Goal: Check status: Check status

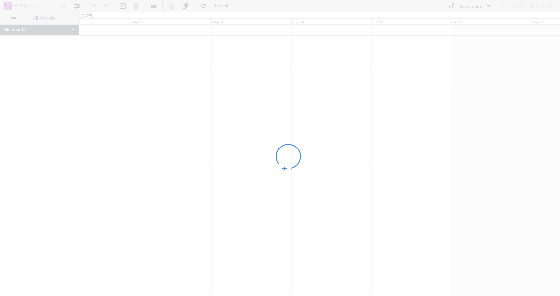
drag, startPoint x: 344, startPoint y: 109, endPoint x: 256, endPoint y: 115, distance: 88.2
click at [261, 114] on div at bounding box center [280, 148] width 560 height 296
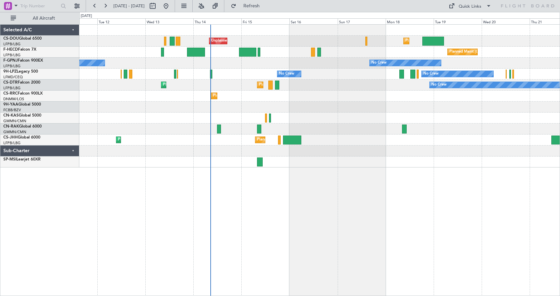
click at [336, 245] on div "Planned Maint [GEOGRAPHIC_DATA] ([GEOGRAPHIC_DATA]) Unplanned Maint [GEOGRAPHIC…" at bounding box center [319, 160] width 481 height 272
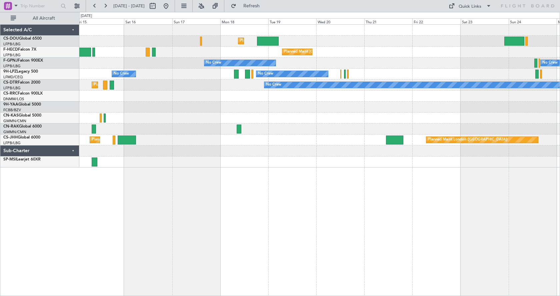
click at [234, 222] on div "Planned Maint [GEOGRAPHIC_DATA] ([GEOGRAPHIC_DATA]) Unplanned Maint [GEOGRAPHIC…" at bounding box center [319, 160] width 481 height 272
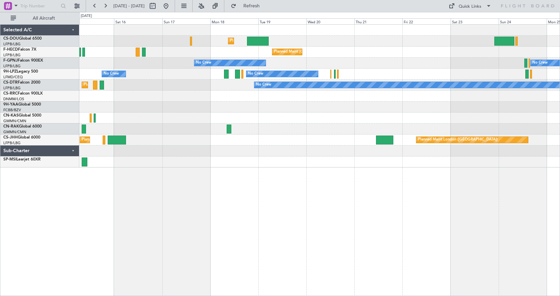
click at [301, 220] on div "Planned Maint [GEOGRAPHIC_DATA] ([GEOGRAPHIC_DATA]) Unplanned Maint [GEOGRAPHIC…" at bounding box center [319, 160] width 481 height 272
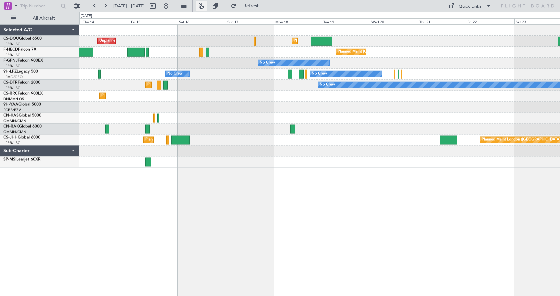
click at [207, 5] on button at bounding box center [201, 6] width 11 height 11
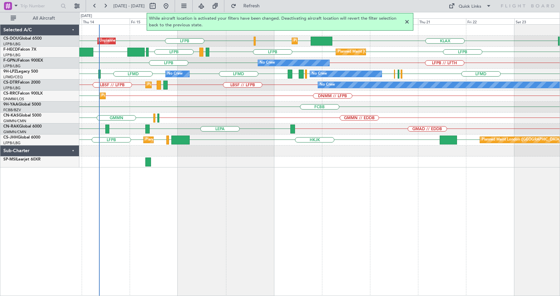
click at [406, 21] on div at bounding box center [407, 22] width 8 height 8
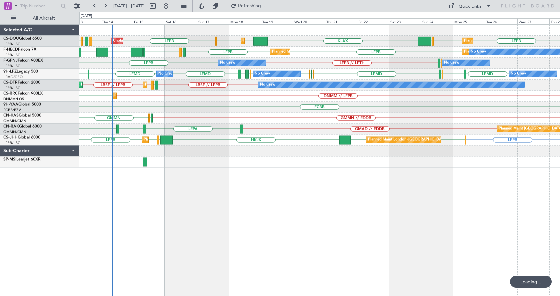
click at [297, 218] on div "Planned Maint [GEOGRAPHIC_DATA] ([GEOGRAPHIC_DATA]) Unplanned Maint [GEOGRAPHIC…" at bounding box center [319, 160] width 481 height 272
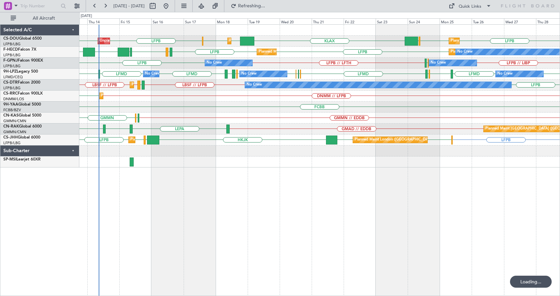
click at [289, 216] on div "LFPB KLAX EGGW EGGW LFPB LFPB EGGW LFPB Planned Maint [GEOGRAPHIC_DATA] ([GEOGR…" at bounding box center [319, 160] width 481 height 272
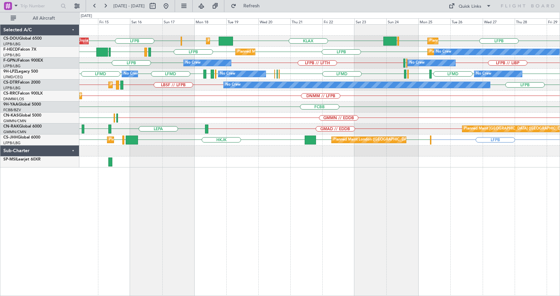
click at [358, 206] on div "LFPB KLAX EGGW EGGW LFPB LFPB EGGW Planned Maint [GEOGRAPHIC_DATA] ([GEOGRAPHIC…" at bounding box center [319, 160] width 481 height 272
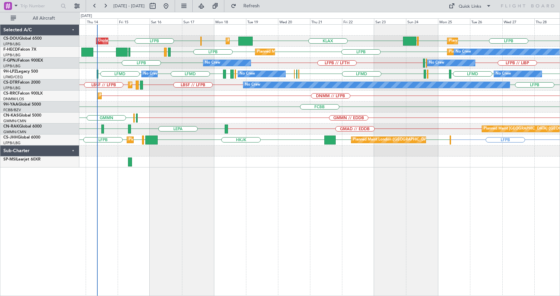
click at [270, 228] on div "LFPB LFPB LFPB EGGW KLAX EGGW EGGW Unplanned Maint [GEOGRAPHIC_DATA] ([GEOGRAPH…" at bounding box center [319, 160] width 481 height 272
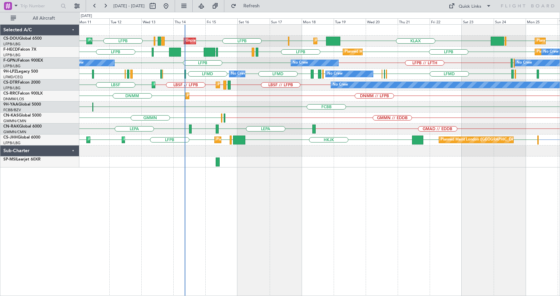
click at [248, 176] on div "Unplanned Maint [GEOGRAPHIC_DATA] ([GEOGRAPHIC_DATA]) Planned Maint [GEOGRAPHIC…" at bounding box center [319, 160] width 481 height 272
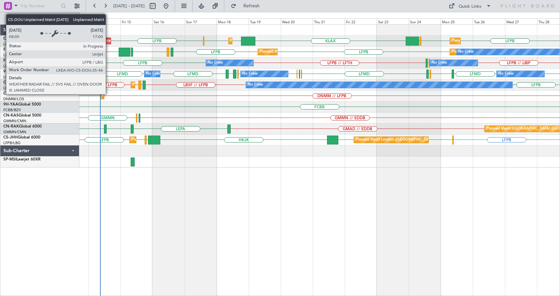
click at [108, 41] on div "Unplanned Maint [GEOGRAPHIC_DATA] ([GEOGRAPHIC_DATA])" at bounding box center [156, 41] width 110 height 10
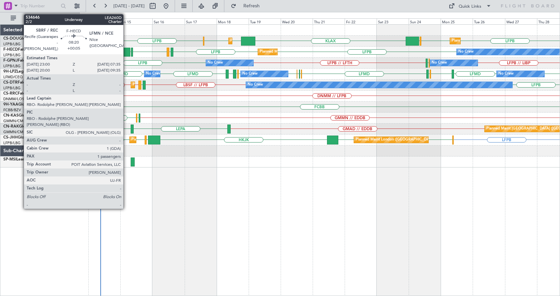
click at [126, 52] on div at bounding box center [125, 52] width 12 height 9
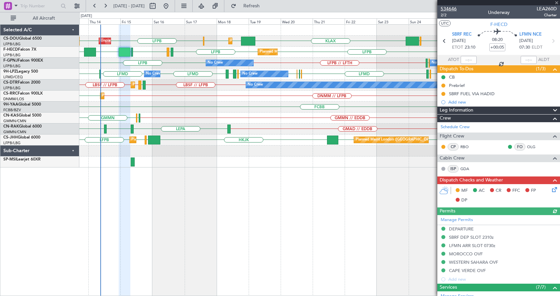
click at [452, 7] on span "534646" at bounding box center [449, 8] width 16 height 7
click at [101, 202] on div "LFPB LFPB EGGW KLAX EGGW EGGW LFPB LFPB Planned Maint [GEOGRAPHIC_DATA] ([GEOGR…" at bounding box center [319, 160] width 481 height 272
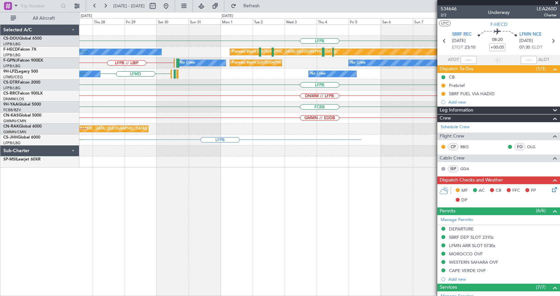
click at [158, 184] on div "LFPB EGGW LFPB Planned Maint [GEOGRAPHIC_DATA] ([GEOGRAPHIC_DATA]) KLAX No Crew…" at bounding box center [319, 160] width 481 height 272
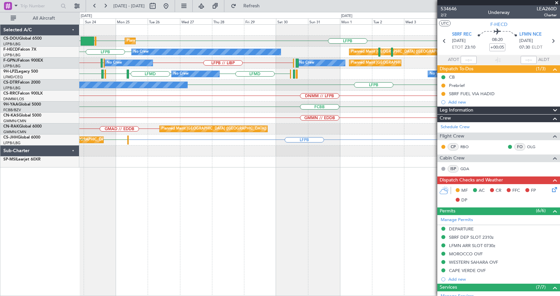
click at [302, 183] on div "LFPB Planned Maint [GEOGRAPHIC_DATA] ([GEOGRAPHIC_DATA]) LFPB EGGW KLAX No Crew…" at bounding box center [319, 160] width 481 height 272
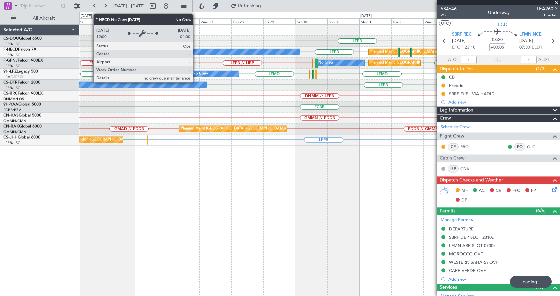
click at [196, 50] on div "No Crew" at bounding box center [225, 52] width 149 height 6
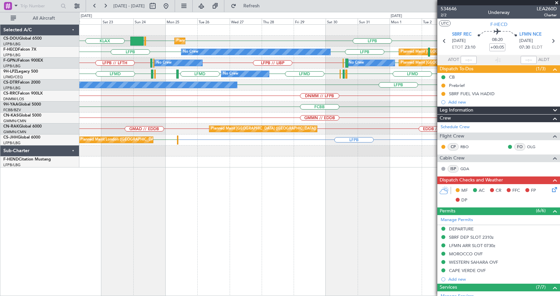
click at [231, 228] on div "LFPB LFPB EGGW KLAX Planned Maint [GEOGRAPHIC_DATA] ([GEOGRAPHIC_DATA]) LFPB LF…" at bounding box center [319, 160] width 481 height 272
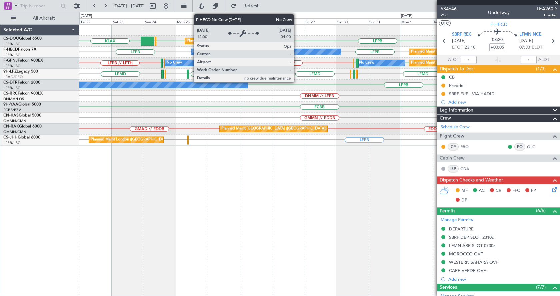
click at [293, 50] on div "No Crew" at bounding box center [266, 52] width 149 height 6
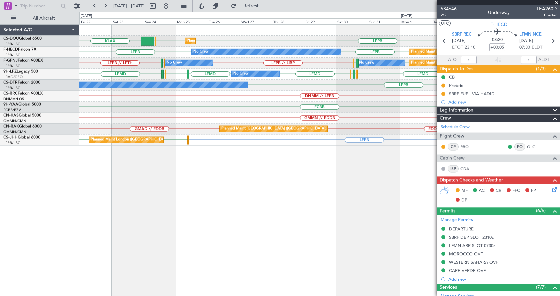
click at [252, 179] on div "LFPB LFPB EGGW KLAX Planned Maint [GEOGRAPHIC_DATA] ([GEOGRAPHIC_DATA]) Planned…" at bounding box center [319, 160] width 481 height 272
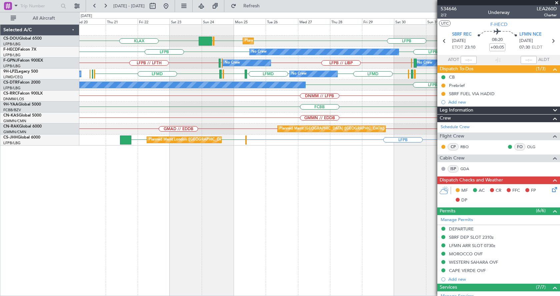
click at [347, 182] on div "LFPB LFPB EGGW KLAX Planned Maint [GEOGRAPHIC_DATA] ([GEOGRAPHIC_DATA]) Planned…" at bounding box center [319, 160] width 481 height 272
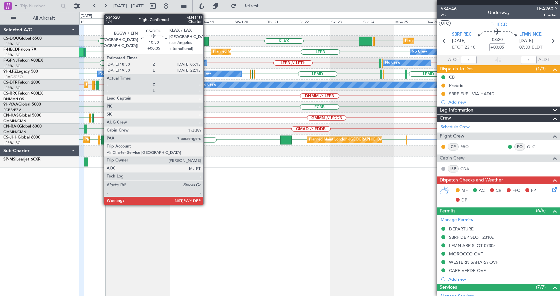
click at [203, 43] on div at bounding box center [201, 41] width 15 height 9
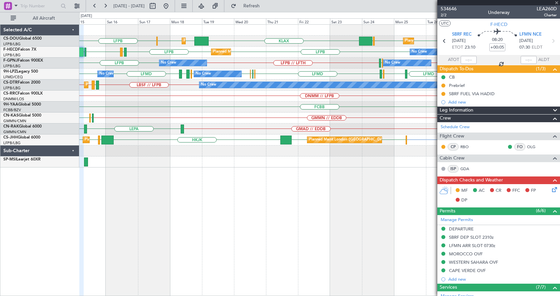
type input "+00:35"
type input "7"
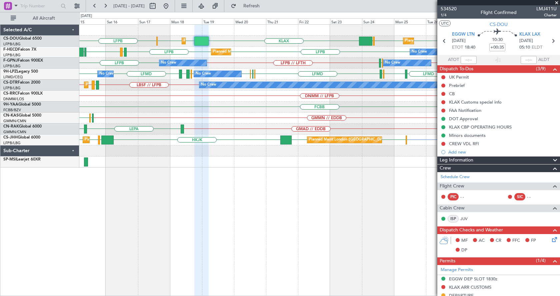
click at [289, 192] on div "LFPB LFPB LFPB EGGW KLAX EGGW EGGW Planned Maint [GEOGRAPHIC_DATA] ([GEOGRAPHIC…" at bounding box center [319, 160] width 481 height 272
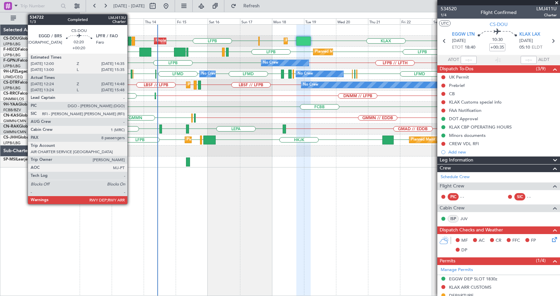
click at [130, 39] on div at bounding box center [129, 41] width 3 height 9
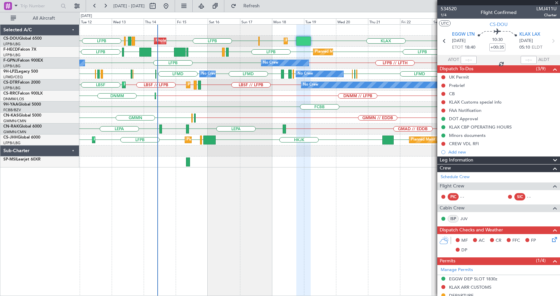
type input "+00:20"
type input "12:34"
type input "14:43"
type input "8"
type input "13:34"
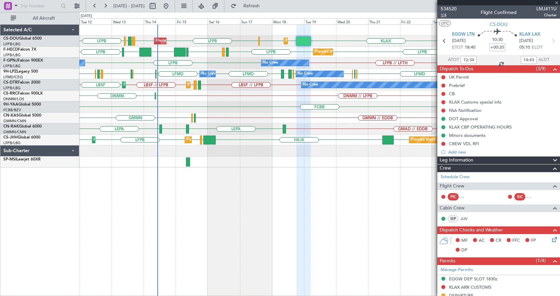
type input "15:43"
type input "12:34"
type input "14:43"
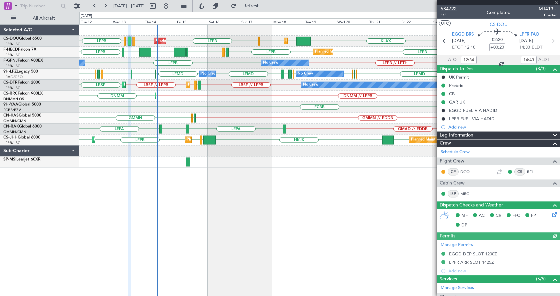
click at [446, 8] on span "534722" at bounding box center [449, 8] width 16 height 7
click at [444, 8] on span "534722" at bounding box center [449, 8] width 16 height 7
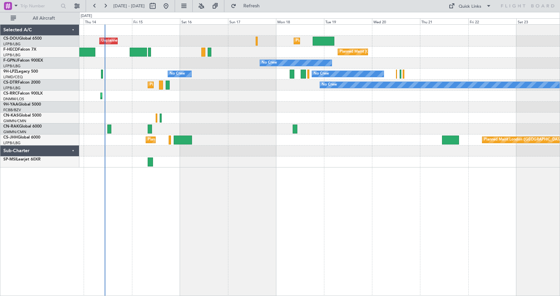
click at [215, 205] on div "Planned Maint [GEOGRAPHIC_DATA] ([GEOGRAPHIC_DATA]) Unplanned Maint [GEOGRAPHIC…" at bounding box center [319, 160] width 481 height 272
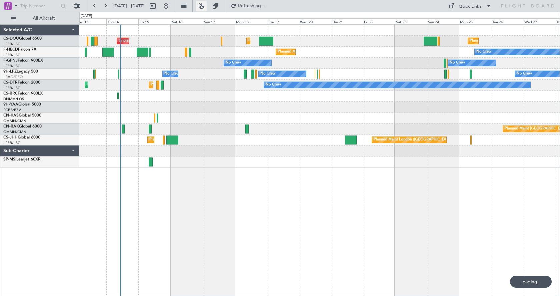
click at [207, 5] on button at bounding box center [201, 6] width 11 height 11
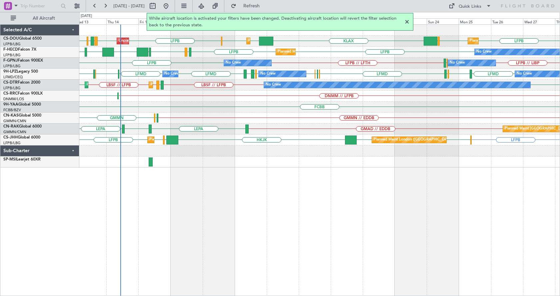
click at [405, 21] on div at bounding box center [407, 22] width 8 height 8
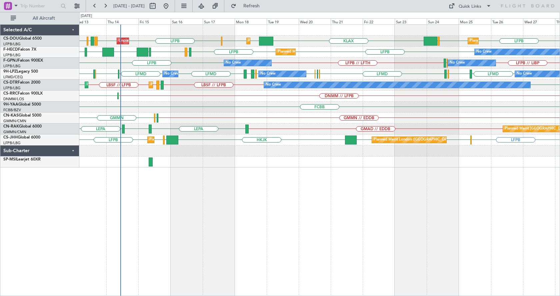
click at [266, 201] on div "LFPB LFPB EGGW KLAX EGGW EGGW LFPB LFPB LPFR EGGD LFPB Planned Maint [GEOGRAPHI…" at bounding box center [319, 160] width 481 height 272
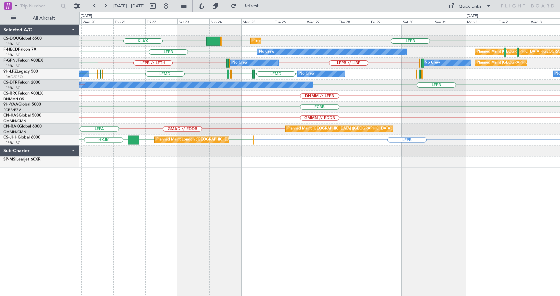
click at [145, 229] on div "LFPB LFPB EGGW KLAX Planned Maint [GEOGRAPHIC_DATA] ([GEOGRAPHIC_DATA]) EGGW Pl…" at bounding box center [319, 160] width 481 height 272
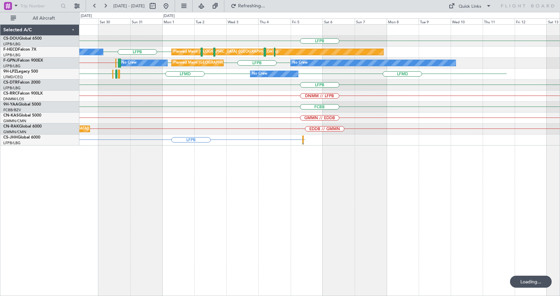
click at [352, 202] on div "LFPB LFPB No Crew Planned Maint [GEOGRAPHIC_DATA] ([GEOGRAPHIC_DATA]) LIRN LFPB…" at bounding box center [319, 160] width 481 height 272
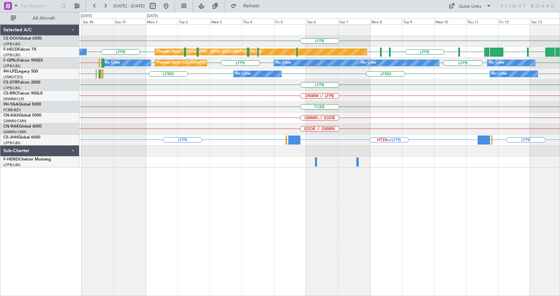
click at [439, 242] on div "LFPB LFPB RJBB [GEOGRAPHIC_DATA] UGTB [GEOGRAPHIC_DATA] LFPB EDDV LFPB No Crew …" at bounding box center [319, 160] width 481 height 272
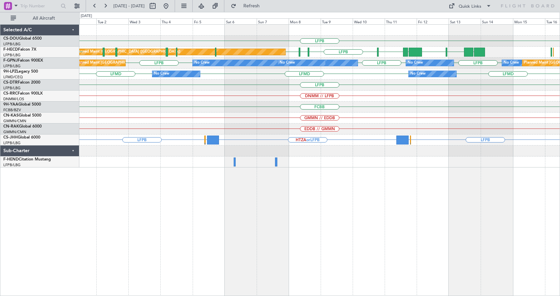
click at [304, 234] on div "LFPB Planned Maint [GEOGRAPHIC_DATA] ([GEOGRAPHIC_DATA]) UAAA RJBB [GEOGRAPHIC_…" at bounding box center [319, 160] width 481 height 272
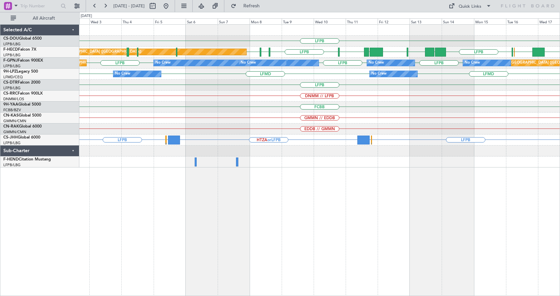
click at [317, 235] on div "LFPB LFPB EDDV LFPB KSEA EGGW [GEOGRAPHIC_DATA] LFPB UAAA RJBB [GEOGRAPHIC_DATA…" at bounding box center [319, 160] width 481 height 272
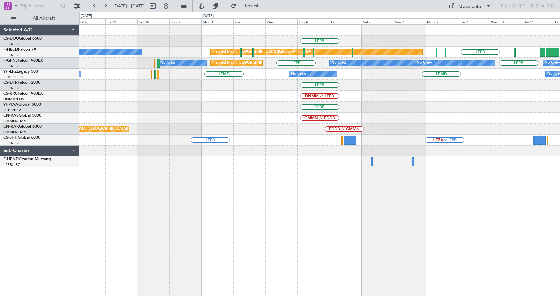
click at [391, 256] on div "LFPB Planned Maint [GEOGRAPHIC_DATA] ([GEOGRAPHIC_DATA]) LFPB EDDV LFPB [GEOGRA…" at bounding box center [319, 160] width 481 height 272
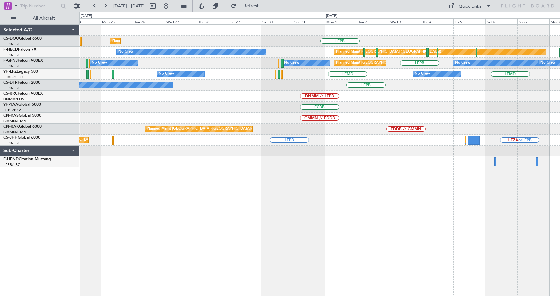
click at [395, 280] on div "LFPB Planned Maint [GEOGRAPHIC_DATA] ([GEOGRAPHIC_DATA]) LFPB Planned Maint [GE…" at bounding box center [319, 160] width 481 height 272
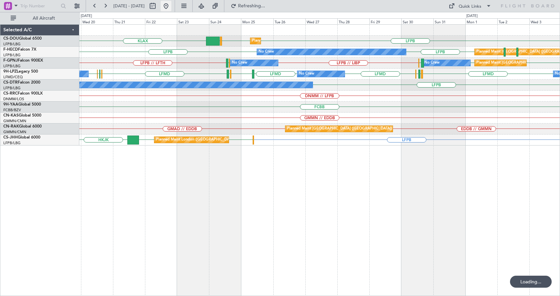
click at [171, 5] on button at bounding box center [166, 6] width 11 height 11
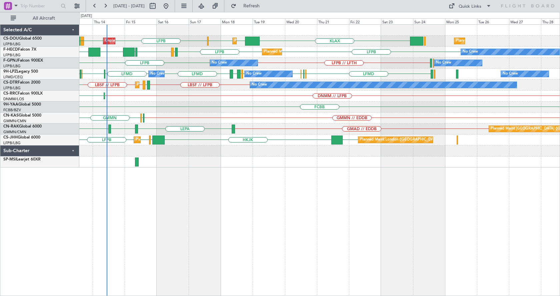
click at [163, 217] on div "KLAX EGGW EGGW LFPB LFPB LPFR Planned Maint [GEOGRAPHIC_DATA] ([GEOGRAPHIC_DATA…" at bounding box center [319, 160] width 481 height 272
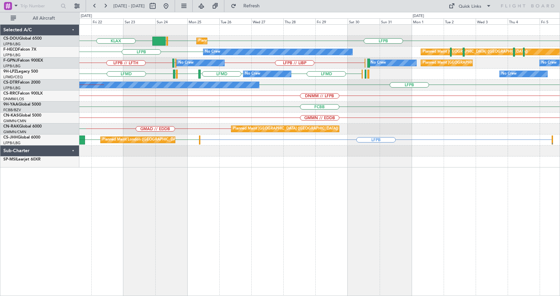
click at [149, 221] on div "LFPB KLAX LFPB EGGW Planned Maint Paris (Le Bourget) EGGW Planned Maint London …" at bounding box center [319, 160] width 481 height 272
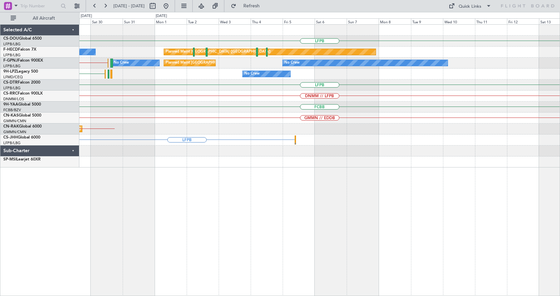
click at [150, 228] on div "LFPB No Crew Planned Maint Paris (Le Bourget) LFPB // LIBP No Crew Planned Main…" at bounding box center [319, 160] width 481 height 272
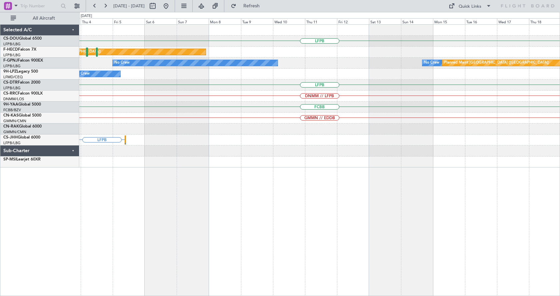
click at [278, 219] on div "LFPB Planned Maint Paris (Le Bourget) No Crew No Crew No Crew Planned Maint Par…" at bounding box center [319, 160] width 481 height 272
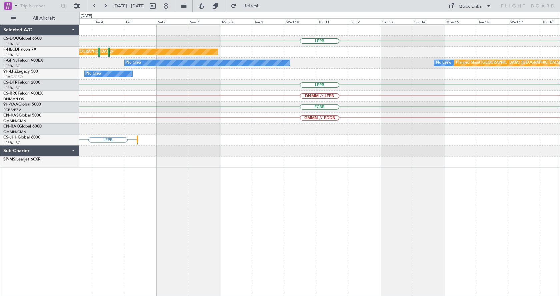
click at [560, 217] on html "14 Aug 2025 - 29 Aug 2025 Refresh Quick Links All Aircraft LFPB Planned Maint P…" at bounding box center [280, 148] width 560 height 296
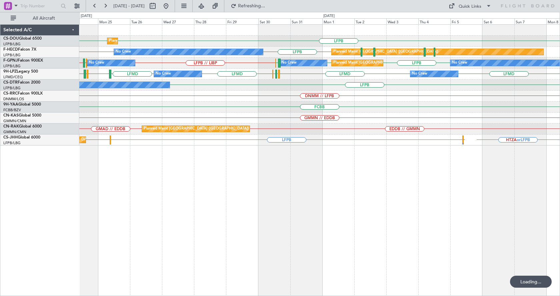
click at [126, 248] on div "LFPB LFPB Planned Maint Paris (Le Bourget) LFPB LFPB No Crew Planned Maint Pari…" at bounding box center [319, 160] width 481 height 272
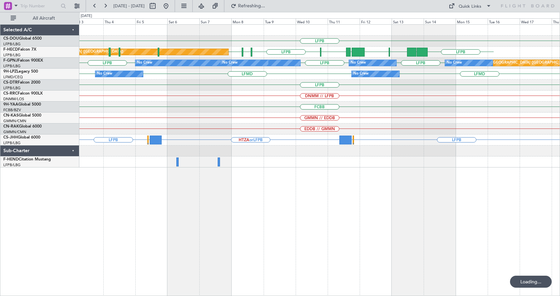
click at [411, 230] on div "LFPB Planned Maint Paris (Le Bourget) LFPB LFPB UAAA RJBB RJTT UGTB LSZH EDDV L…" at bounding box center [319, 160] width 481 height 272
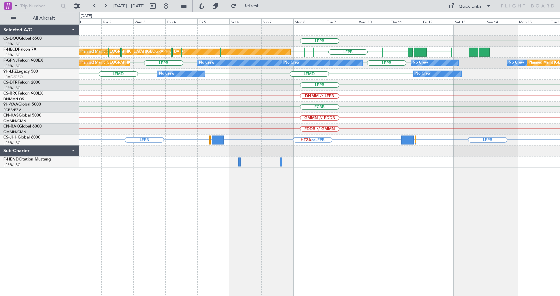
click at [167, 245] on div "LFPB Planned Maint Paris (Le Bourget) LFPB RJTT UGTB LSZH EDDV LFPB LFPB No Cre…" at bounding box center [319, 160] width 481 height 272
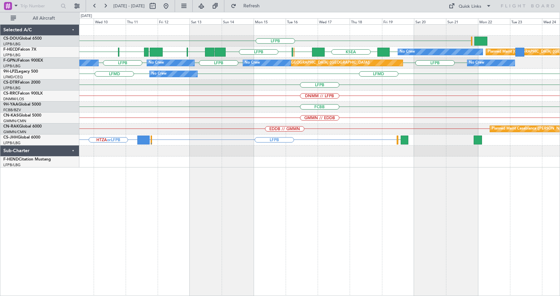
click at [185, 246] on div "LFPB No Crew LFPB LFPB UAAA RJBB RJTT UGTB LSZH LFPB KSEA EGGW EGLC Planned Mai…" at bounding box center [319, 160] width 481 height 272
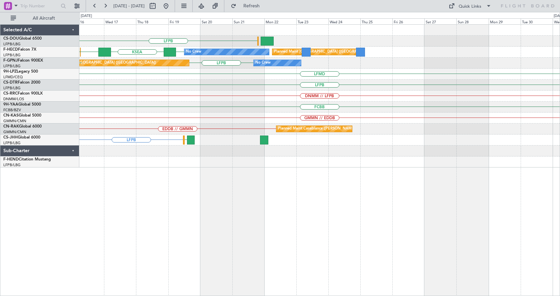
click at [188, 255] on div "LFPB No Crew LFPB KSEA EGGW EGLC Planned Maint Paris (Le Bourget) LFPB UAAA RJB…" at bounding box center [319, 160] width 481 height 272
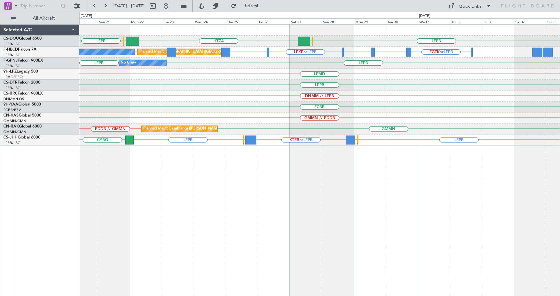
click at [238, 214] on div "LFPB HTZA EGKK LFPB EGLF LFPB LTBA or LFPB LFPB LFKF or LFPB EGTK or LFPB LFPB …" at bounding box center [319, 160] width 481 height 272
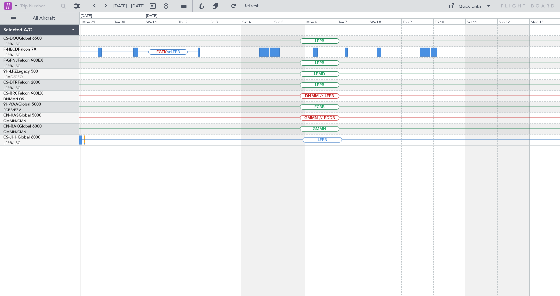
click at [243, 223] on div "LFPB EGLF HTZA LTBA or LFPB LFPB EGTK or LFPB LFKF or LFPB LFPB LFPB LFMD LFPB …" at bounding box center [319, 160] width 481 height 272
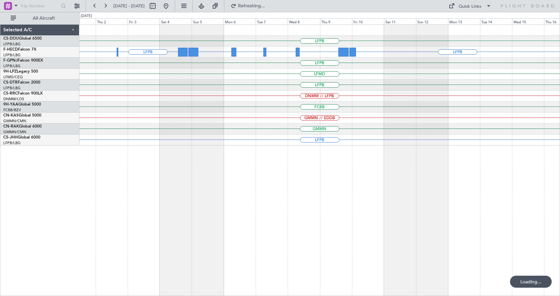
click at [313, 228] on div "LFPB WSSL or LFPB OMDB or LFPB LFPB EGTK or LFPB LFPB UGTB or LFPB ZBAA or LFPB…" at bounding box center [319, 160] width 481 height 272
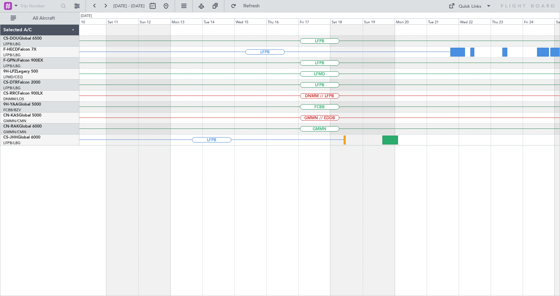
click at [16, 228] on div "LFPB LFPB ZBAA or LFPB VHHH or LFPB UGTB or LFPB RPLL or LFPB LFPB LFMD LFPB DN…" at bounding box center [280, 154] width 560 height 284
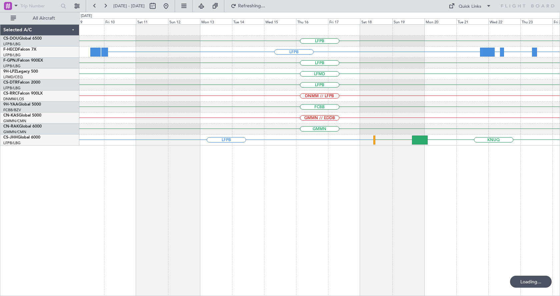
click at [201, 227] on div "LFPB LFPB RJTT or LFPB VHHH or LFPB ZBAA or LFPB UTTT or LFPB LFPB LFPB LFMD LF…" at bounding box center [319, 160] width 481 height 272
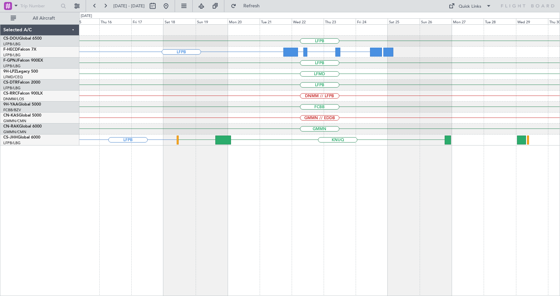
click at [167, 236] on div "LFPB LFPB RJTT or LFPB VHHH or LFPB ZBAA or LFPB LFPB LFMD LFPB DNMM // LFPB FC…" at bounding box center [319, 160] width 481 height 272
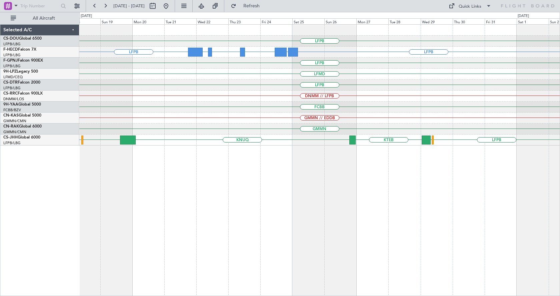
click at [337, 218] on div "LFPB LFPB LFPB UTTT or LFPB RJTT or LFPB VHHH or LFPB ZBAA or LFPB Planned Main…" at bounding box center [319, 160] width 481 height 272
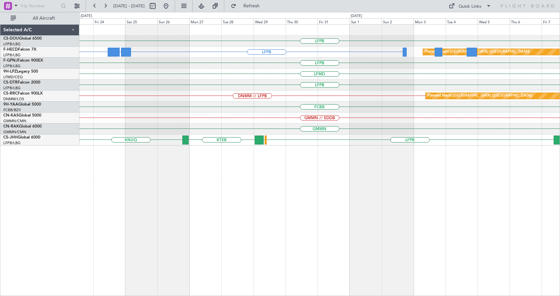
click at [198, 234] on div "LFPB LFPB UTTT or LFPB RJTT or LFPB Planned Maint Paris (Le Bourget) VHHH or LF…" at bounding box center [319, 160] width 481 height 272
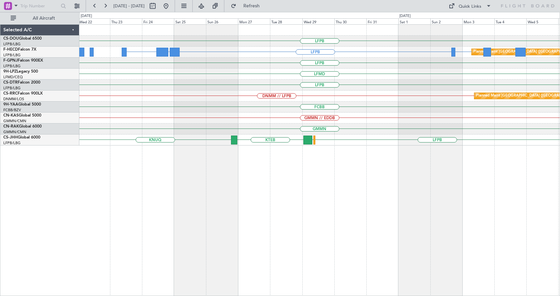
click at [323, 249] on div "LFPB LFPB UTTT or LFPB RJTT or LFPB GMMN or LFPB Planned Maint Paris (Le Bourge…" at bounding box center [319, 160] width 481 height 272
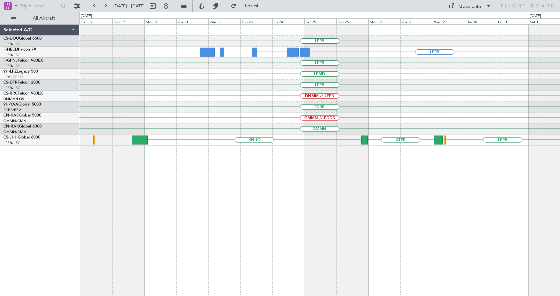
click at [338, 248] on div "LFPB LFPB UTTT or LFPB RJTT or LFPB GMMN or LFPB Planned Maint Paris (Le Bourge…" at bounding box center [319, 160] width 481 height 272
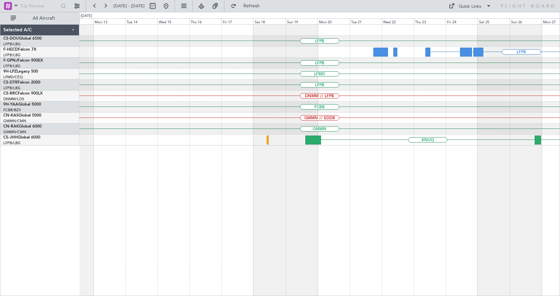
click at [351, 259] on div "LFPB LFPB UTTT or LFPB RJTT or LFPB LFPB LFMD LFPB DNMM // LFPB FCBB GMMN // ED…" at bounding box center [319, 160] width 481 height 272
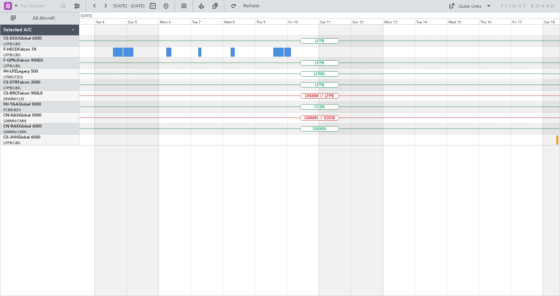
click at [397, 248] on div "LFPB LFPB LFMD LFPB DNMM // LFPB FCBB GMMN // EDDB GMMN KNUQ" at bounding box center [319, 160] width 481 height 272
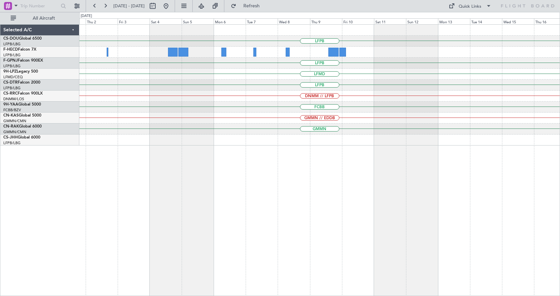
click at [470, 216] on div "LFPB LFPB LFMD LFPB DNMM // LFPB FCBB GMMN // EDDB GMMN KNUQ" at bounding box center [319, 160] width 481 height 272
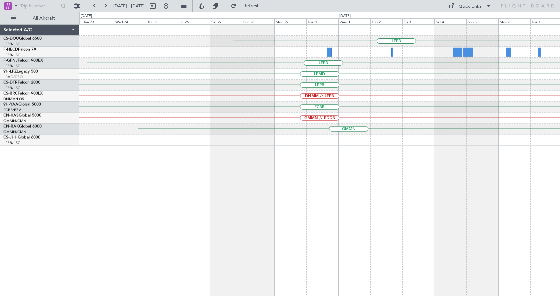
click at [423, 231] on div "LFPB No Crew LFPB Planned Maint Paris (Le Bourget) LFMD LFPB DNMM // LFPB FCBB …" at bounding box center [319, 160] width 481 height 272
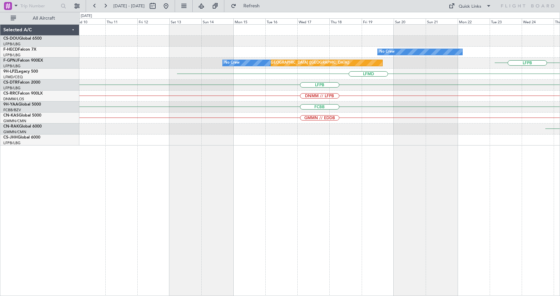
click at [458, 243] on div "LFPB No Crew Planned Maint Paris (Le Bourget) LFPB Planned Maint Paris (Le Bour…" at bounding box center [319, 160] width 481 height 272
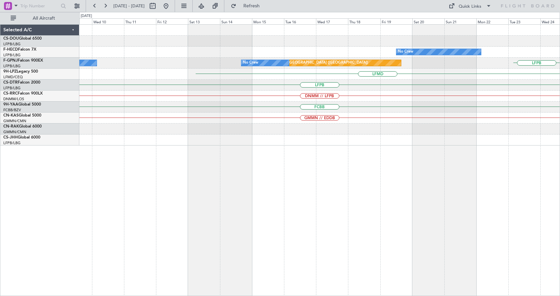
click at [408, 251] on div "LFPB No Crew Planned Maint Paris (Le Bourget) LFPB Planned Maint Paris (Le Bour…" at bounding box center [319, 160] width 481 height 272
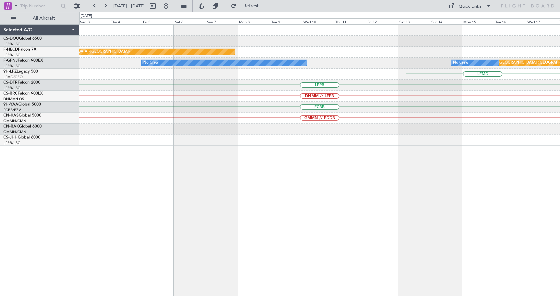
click at [503, 258] on div "Planned Maint Paris (Le Bourget) No Crew Planned Maint Paris (Le Bourget) No Cr…" at bounding box center [319, 160] width 481 height 272
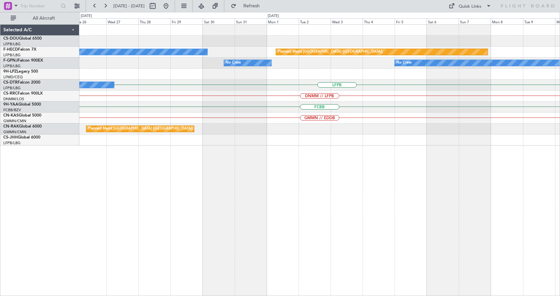
click at [472, 252] on div "Planned Maint Paris (Le Bourget) No Crew No Crew No Crew LFMD LFPB No Crew DNMM…" at bounding box center [319, 160] width 481 height 272
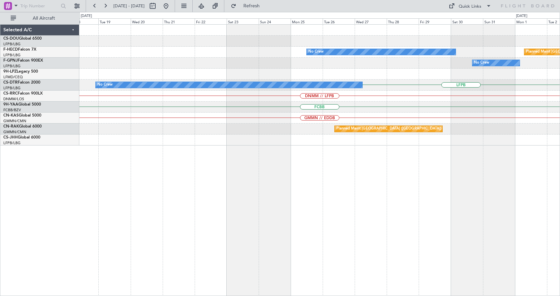
click at [420, 247] on div "Planned Maint Paris (Le Bourget) No Crew No Crew No Crew LFPB No Crew DNMM // L…" at bounding box center [319, 160] width 481 height 272
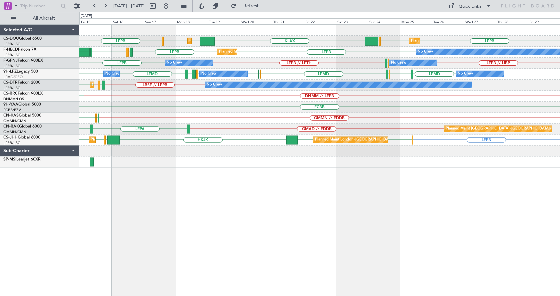
click at [192, 221] on div "LFPB LFPB KLAX LFPB EGGW EGGW EGGW Planned Maint Paris (Le Bourget) Planned Mai…" at bounding box center [319, 160] width 481 height 272
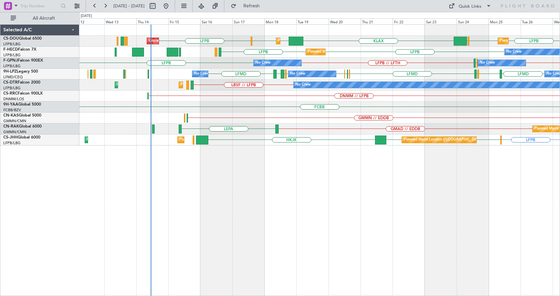
click at [306, 205] on div "LFPB LFPB KLAX LFPB EGGW EGGW EGGW Planned Maint Paris (Le Bourget) Planned Mai…" at bounding box center [319, 160] width 481 height 272
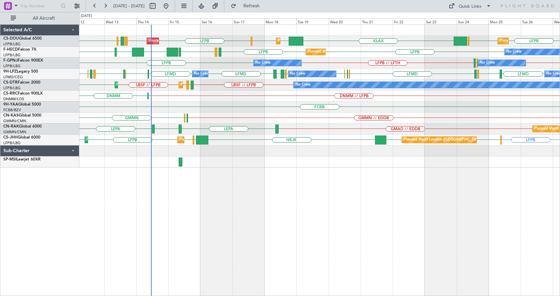
click at [250, 39] on div "LFPB LFPB EGGW KLAX LFPB LFPB LPFR EGGD LFPB EGGW EGGW Planned Maint Paris (Le …" at bounding box center [319, 41] width 480 height 11
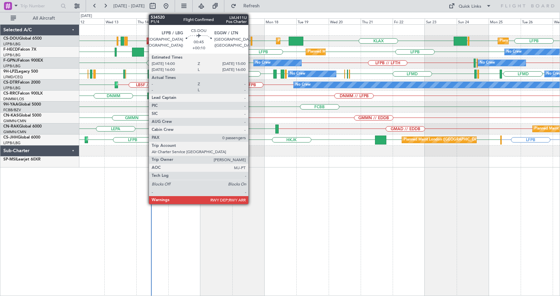
click at [251, 39] on div at bounding box center [252, 41] width 2 height 9
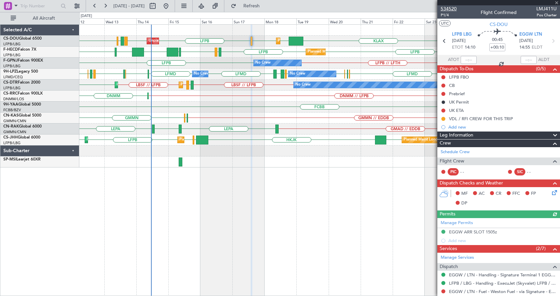
click at [444, 7] on span "534520" at bounding box center [449, 8] width 16 height 7
click at [99, 213] on div "LFPB LFPB EGGW KLAX LFPB LFPB LPFR EGGD LFPB EGGW EGGW Planned Maint Paris (Le …" at bounding box center [319, 160] width 481 height 272
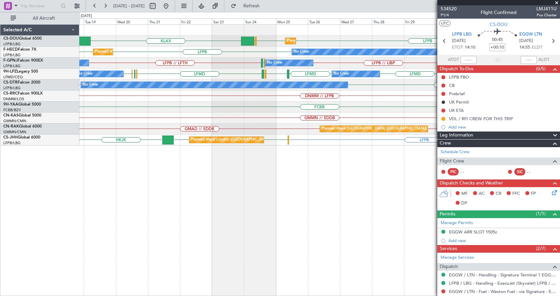
click at [310, 226] on div "KLAX LFPB LFPB EGGW Planned Maint Paris (Le Bourget) Planned Maint London (Luto…" at bounding box center [319, 160] width 481 height 272
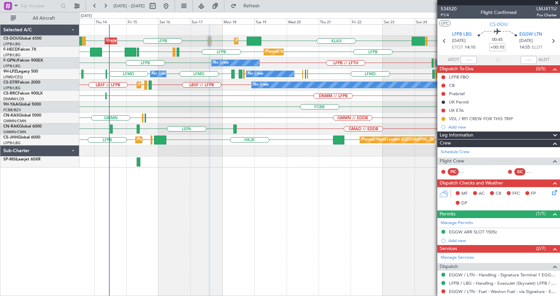
click at [144, 229] on div "Planned Maint Paris (Le Bourget) Planned Maint London (Luton) Unplanned Maint P…" at bounding box center [319, 160] width 481 height 272
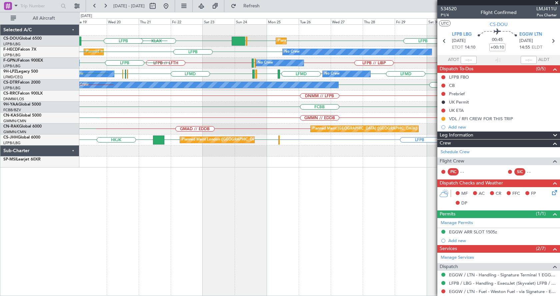
click at [106, 224] on div "Planned Maint Paris (Le Bourget) KLAX LFPB LFPB EGGW EGGW Planned Maint London …" at bounding box center [319, 160] width 481 height 272
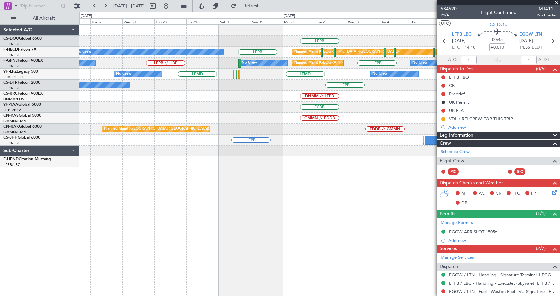
click at [308, 157] on div "LFPB Planned Maint Paris (Le Bourget) LFPB EDDV LFPB LFPB Planned Maint Paris (…" at bounding box center [319, 96] width 480 height 143
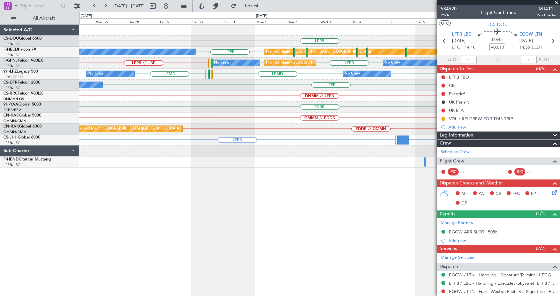
click at [191, 221] on div "LFPB Planned Maint Paris (Le Bourget) LFPB EDDV LFPB LFPB Planned Maint Paris (…" at bounding box center [319, 160] width 481 height 272
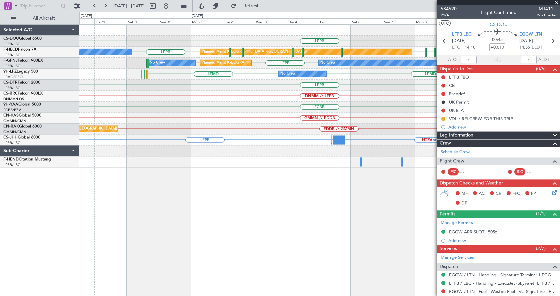
click at [299, 235] on div "LFPB Planned Maint Paris (Le Bourget) Planned Maint Paris (Le Bourget) LFPB EDD…" at bounding box center [319, 160] width 481 height 272
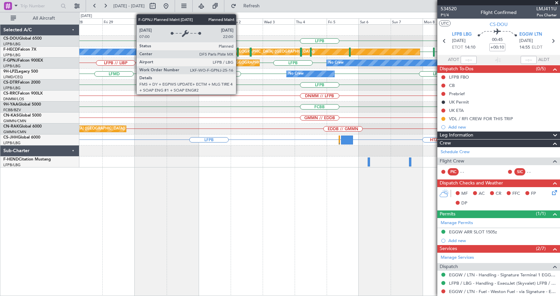
click at [239, 60] on div "Planned Maint [GEOGRAPHIC_DATA] ([GEOGRAPHIC_DATA])" at bounding box center [234, 63] width 52 height 7
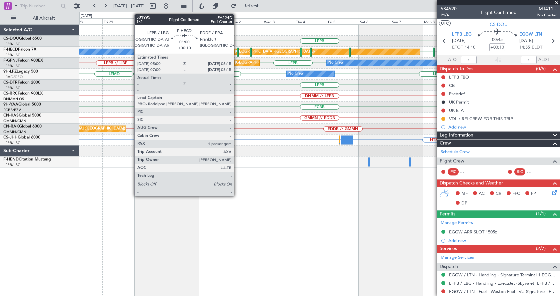
click at [237, 48] on div at bounding box center [238, 52] width 2 height 9
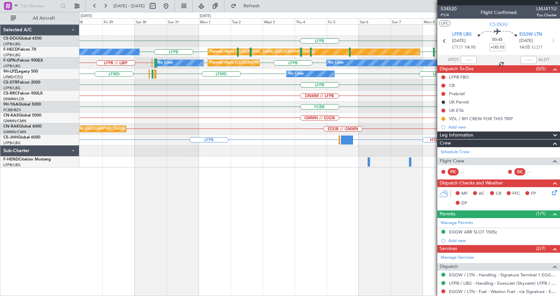
type input "1"
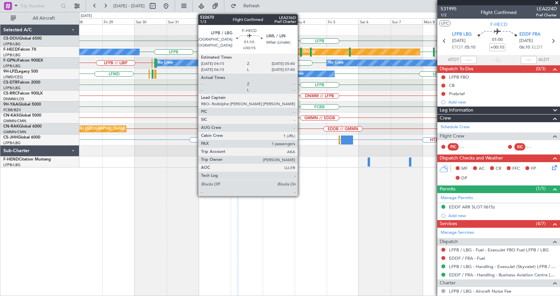
click at [300, 49] on div at bounding box center [301, 52] width 2 height 9
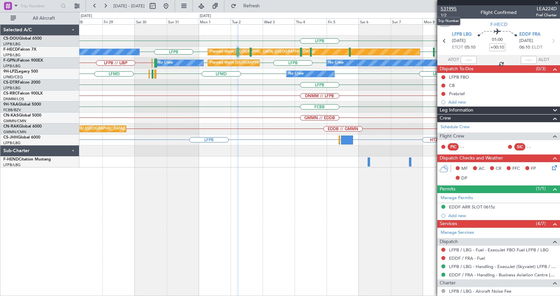
type input "+00:15"
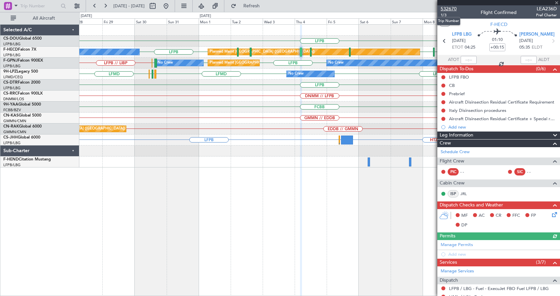
click at [455, 7] on span "532670" at bounding box center [449, 8] width 16 height 7
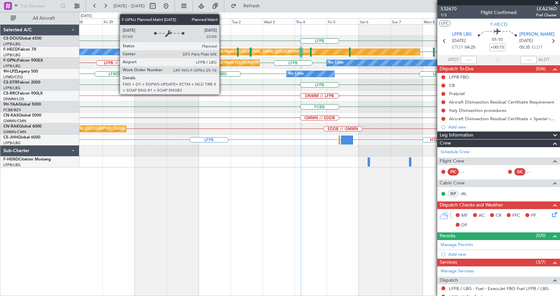
click at [222, 64] on div "Planned Maint [GEOGRAPHIC_DATA] ([GEOGRAPHIC_DATA])" at bounding box center [262, 63] width 105 height 10
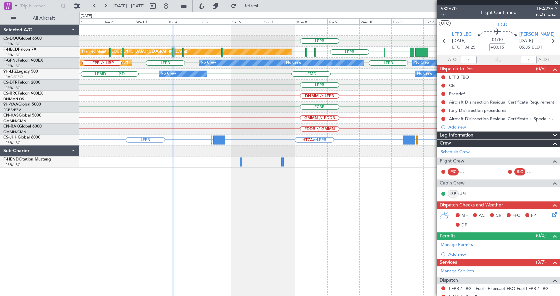
click at [112, 215] on div "LFPB LFPB LFPB EDDV LFPB RJTT UGTB LSZH Planned Maint Paris (Le Bourget) No Cre…" at bounding box center [319, 160] width 481 height 272
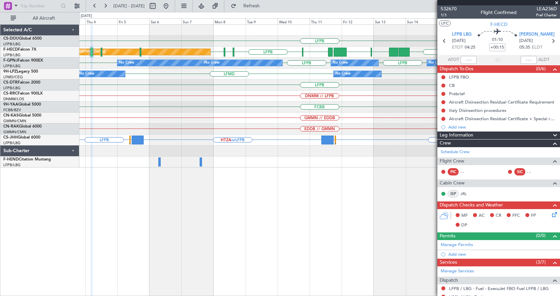
click at [235, 211] on div "LFPB LFPB EDDV LFPB KSEA EGGW EGLC LFPB UAAA RJBB RJTT UGTB LSZH Planned Maint …" at bounding box center [319, 160] width 481 height 272
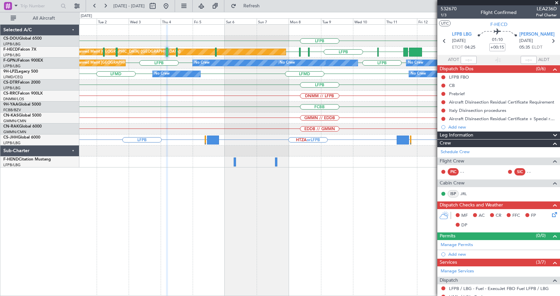
click at [239, 214] on div "LFPB Planned Maint Paris (Le Bourget) LFPB EDDV LFPB EGGW EGLC LFPB UAAA RJBB R…" at bounding box center [319, 160] width 481 height 272
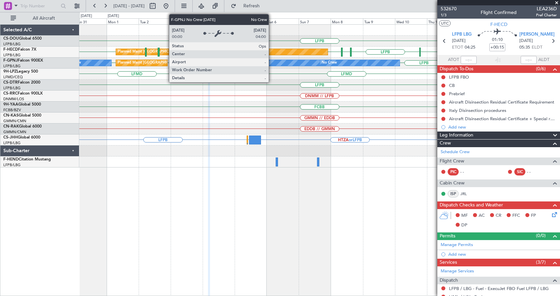
click at [272, 61] on div "No Crew" at bounding box center [317, 63] width 165 height 6
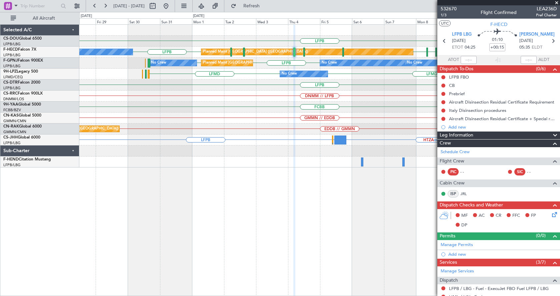
click at [247, 223] on div "LFPB Planned Maint Paris (Le Bourget) Planned Maint Paris (Le Bourget) LFPB LFP…" at bounding box center [319, 160] width 481 height 272
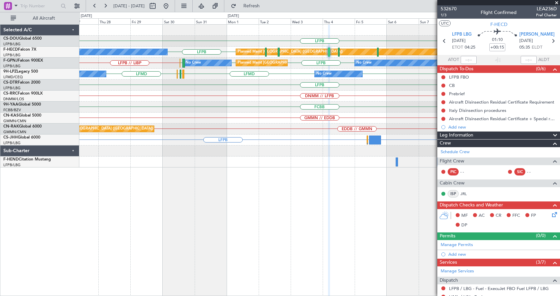
click at [166, 244] on div "LFPB Planned Maint Paris (Le Bourget) Planned Maint Paris (Le Bourget) No Crew …" at bounding box center [319, 160] width 481 height 272
